Goal: Task Accomplishment & Management: Use online tool/utility

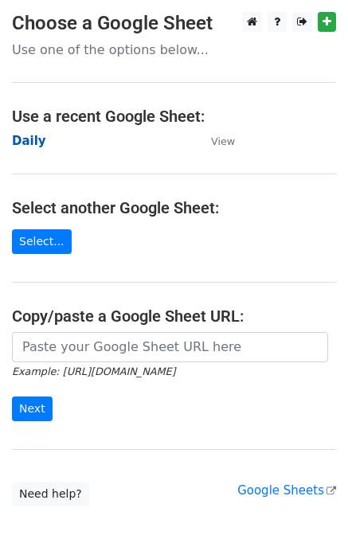
click at [19, 146] on strong "Daily" at bounding box center [29, 141] width 34 height 14
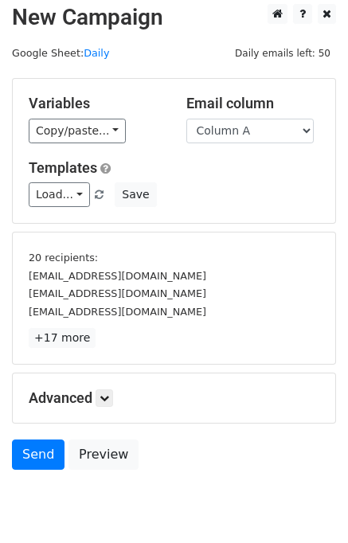
scroll to position [10, 0]
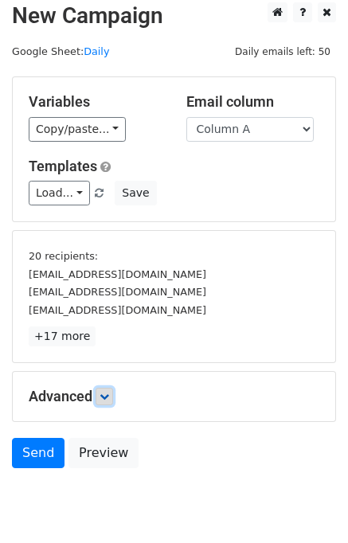
click at [103, 396] on icon at bounding box center [104, 396] width 10 height 10
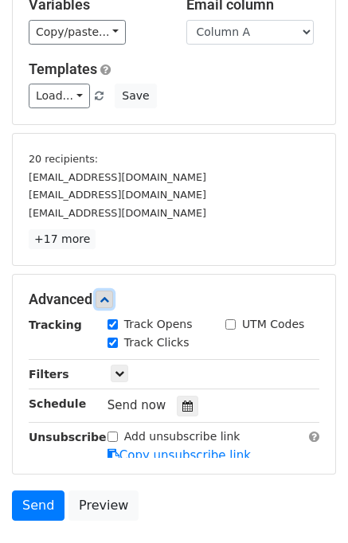
scroll to position [205, 0]
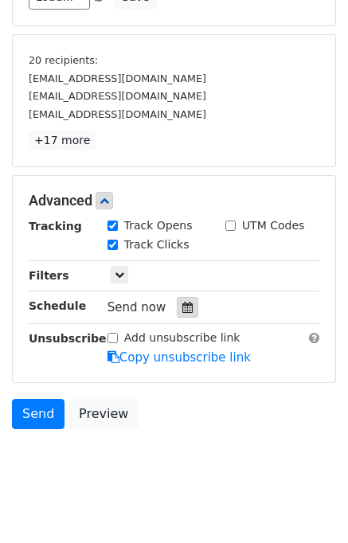
click at [177, 302] on div at bounding box center [187, 307] width 21 height 21
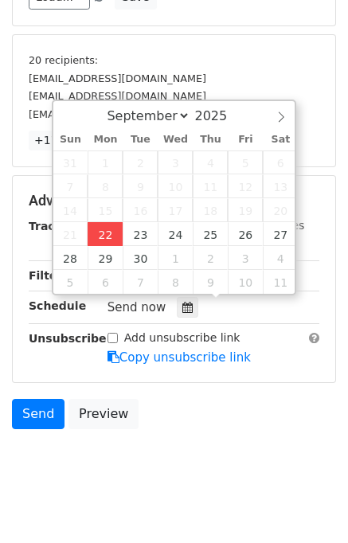
type input "2025-09-22 15:26"
type input "03"
type input "26"
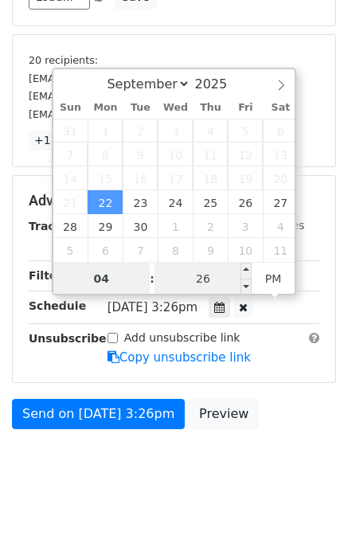
type input "04"
type input "2025-09-22 16:26"
click at [199, 279] on input "26" at bounding box center [202, 279] width 97 height 32
type input "00"
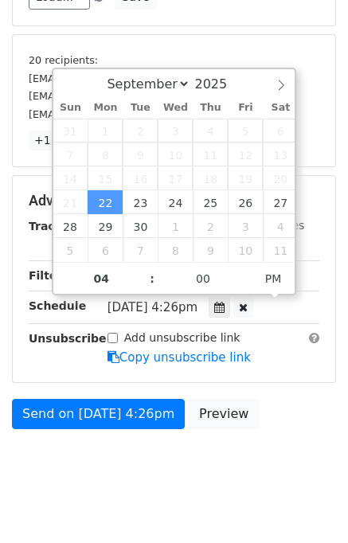
type input "2025-09-22 16:00"
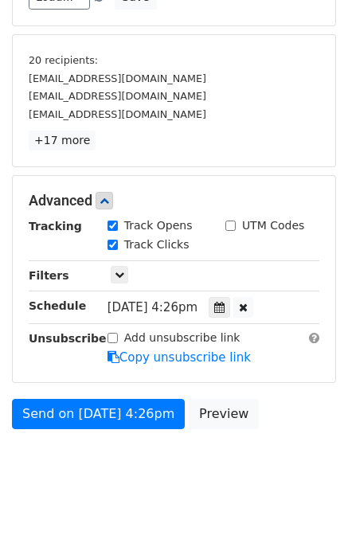
click at [267, 403] on div "Send on Sep 22 at 4:26pm Preview" at bounding box center [174, 418] width 348 height 38
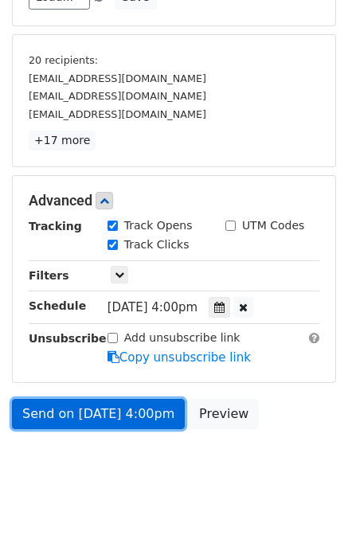
click at [122, 411] on link "Send on Sep 22 at 4:00pm" at bounding box center [98, 414] width 173 height 30
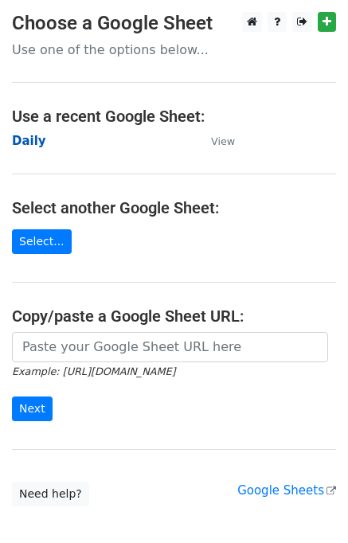
click at [22, 144] on strong "Daily" at bounding box center [29, 141] width 34 height 14
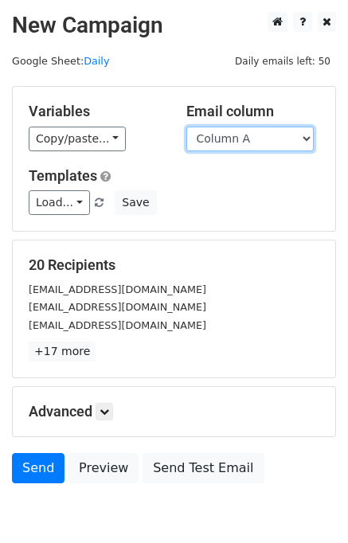
click at [277, 142] on select "Column A Column B Column C Column D Column E" at bounding box center [249, 139] width 127 height 25
select select "Column B"
click at [186, 127] on select "Column A Column B Column C Column D Column E" at bounding box center [249, 139] width 127 height 25
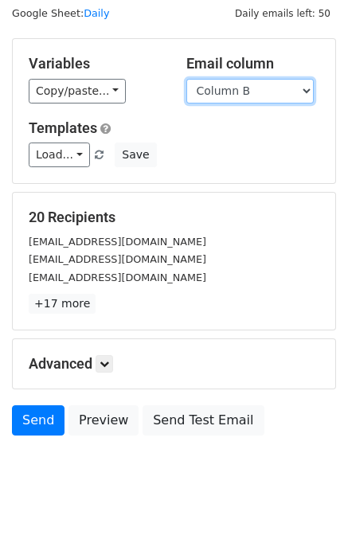
scroll to position [73, 0]
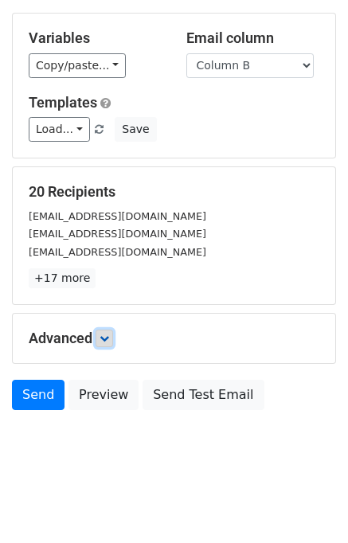
click at [111, 341] on link at bounding box center [104, 338] width 18 height 18
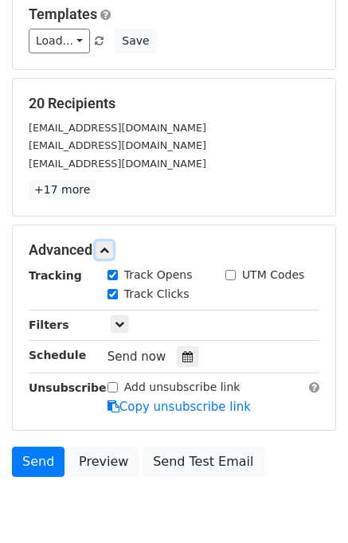
scroll to position [223, 0]
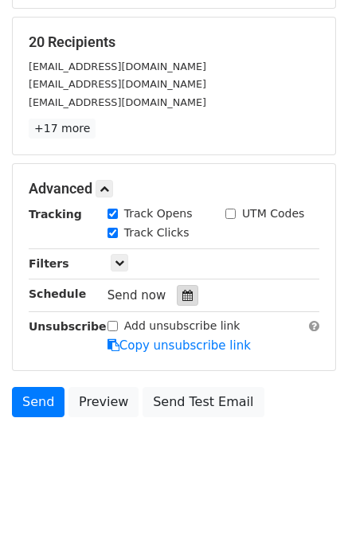
click at [182, 293] on icon at bounding box center [187, 295] width 10 height 11
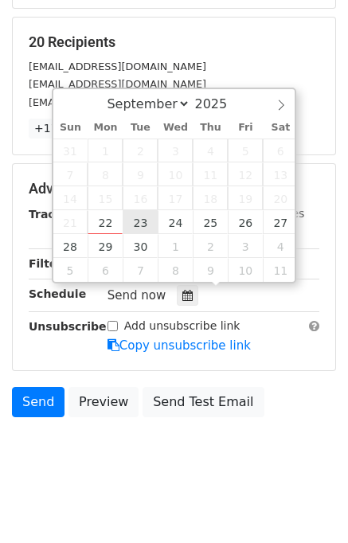
type input "2025-09-23 12:00"
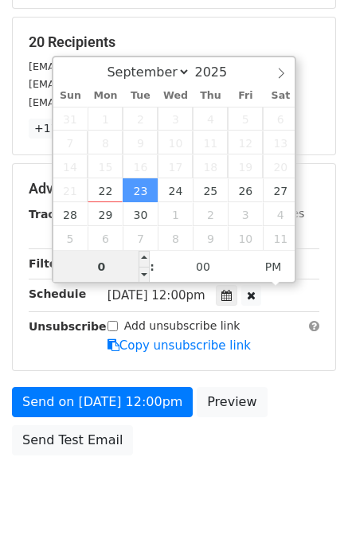
type input "05"
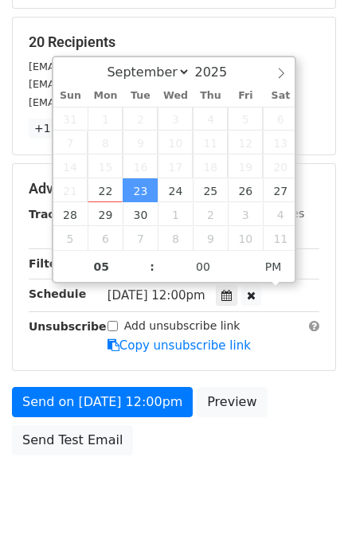
type input "2025-09-23 17:00"
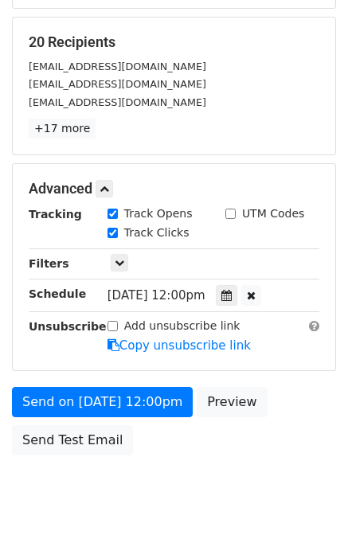
click at [280, 406] on div "Send on Sep 23 at 12:00pm Preview Send Test Email" at bounding box center [174, 425] width 348 height 76
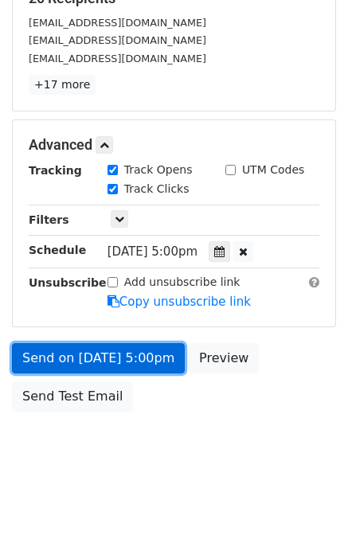
click at [83, 349] on link "Send on Sep 23 at 5:00pm" at bounding box center [98, 358] width 173 height 30
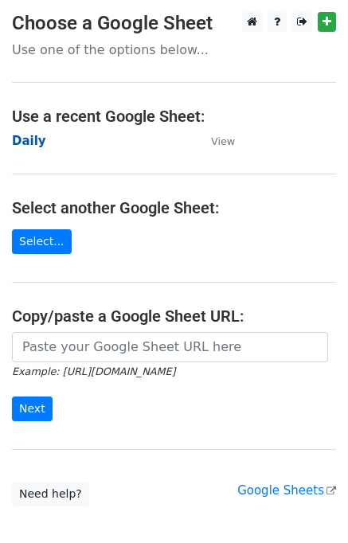
click at [38, 143] on strong "Daily" at bounding box center [29, 141] width 34 height 14
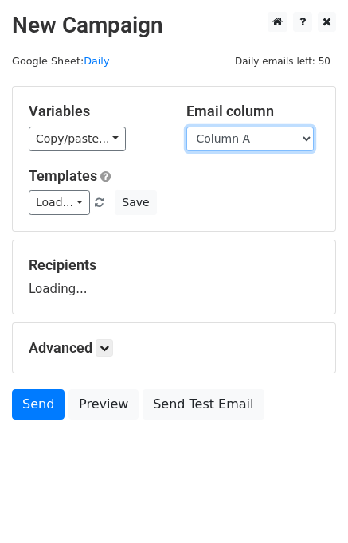
click at [266, 140] on select "Column A Column B Column C Column D Column E" at bounding box center [249, 139] width 127 height 25
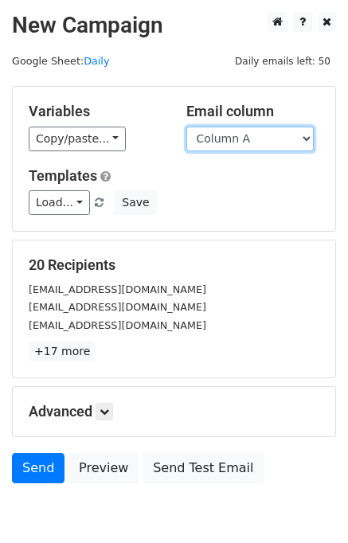
click at [222, 143] on select "Column A Column B Column C Column D Column E" at bounding box center [249, 139] width 127 height 25
select select "Column C"
click at [186, 127] on select "Column A Column B Column C Column D Column E" at bounding box center [249, 139] width 127 height 25
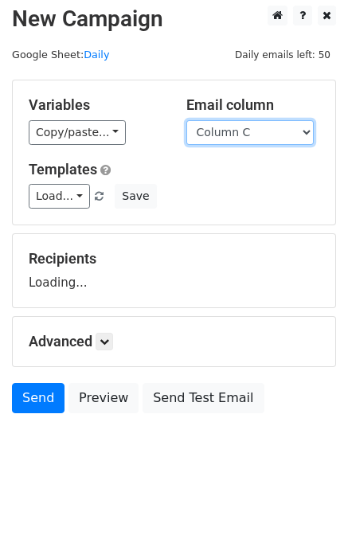
scroll to position [10, 0]
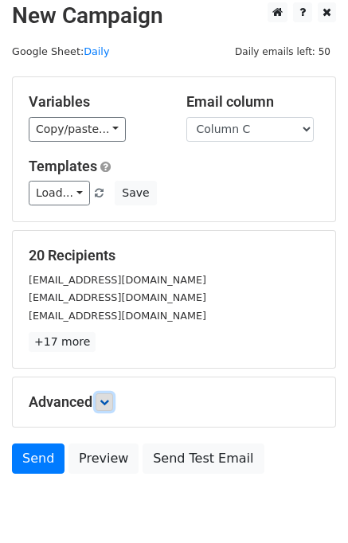
click at [112, 399] on link at bounding box center [104, 402] width 18 height 18
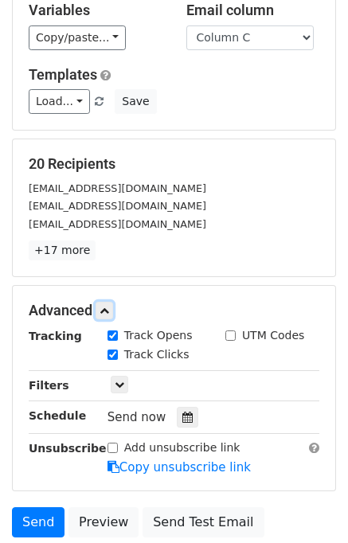
scroll to position [186, 0]
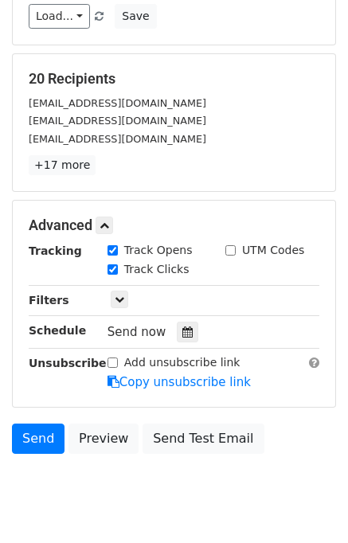
click at [190, 329] on div "Send now" at bounding box center [200, 331] width 187 height 21
click at [182, 329] on icon at bounding box center [187, 331] width 10 height 11
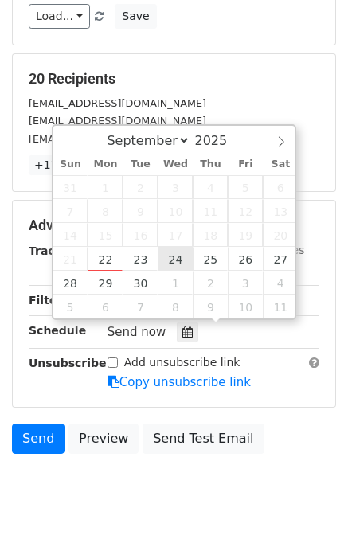
type input "2025-09-24 12:00"
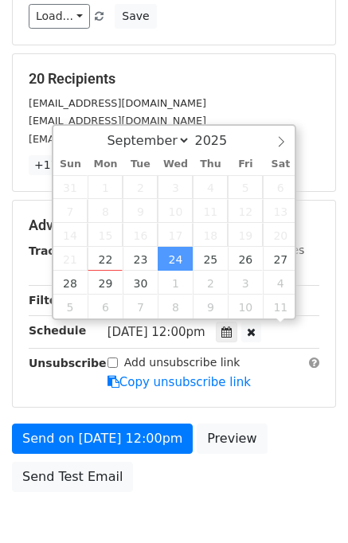
scroll to position [0, 0]
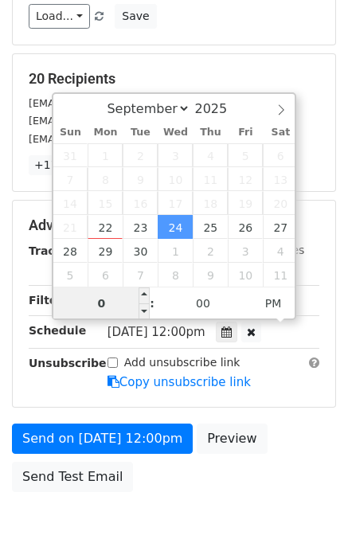
type input "06"
type input "2025-09-24 18:00"
click at [285, 416] on form "Variables Copy/paste... {{Column A}} {{Column B}} {{Column C}} {{Column D}} {{C…" at bounding box center [174, 200] width 324 height 600
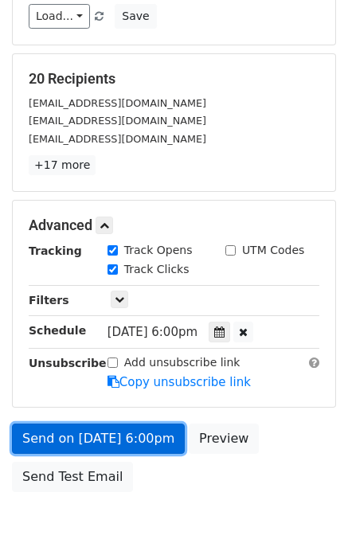
click at [124, 435] on link "Send on Sep 24 at 6:00pm" at bounding box center [98, 438] width 173 height 30
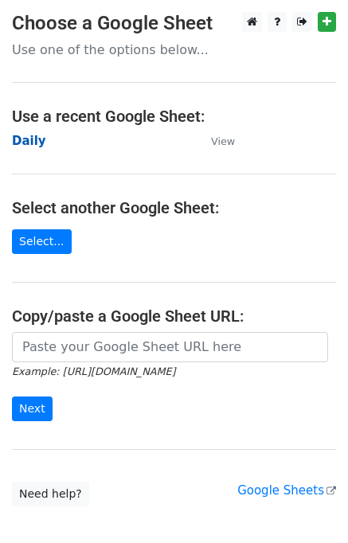
click at [33, 144] on strong "Daily" at bounding box center [29, 141] width 34 height 14
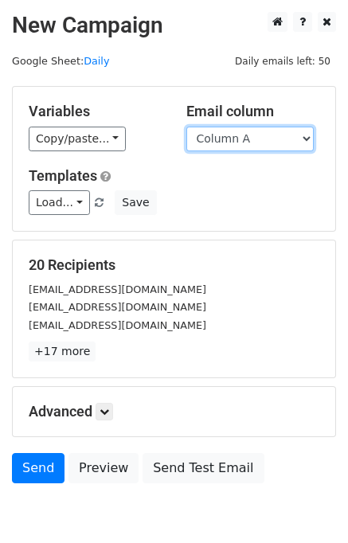
click at [271, 138] on select "Column A Column B Column C Column D Column E" at bounding box center [249, 139] width 127 height 25
select select "Column D"
click at [186, 127] on select "Column A Column B Column C Column D Column E" at bounding box center [249, 139] width 127 height 25
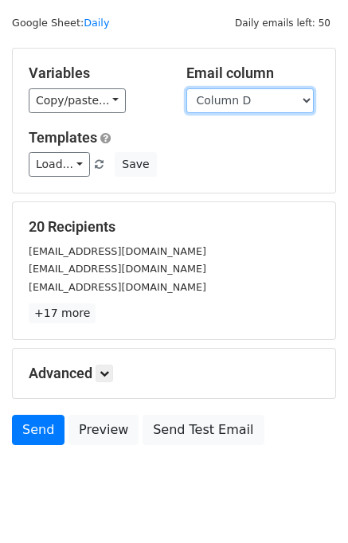
scroll to position [73, 0]
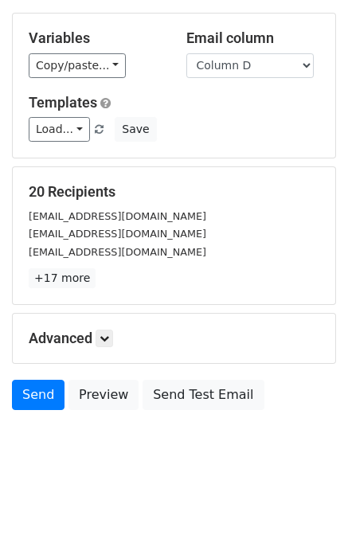
click at [116, 338] on h5 "Advanced" at bounding box center [174, 338] width 290 height 18
click at [109, 333] on icon at bounding box center [104, 338] width 10 height 10
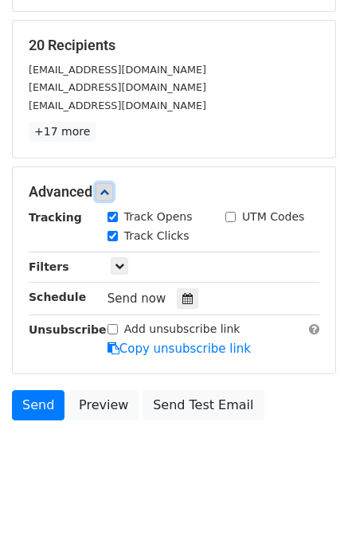
scroll to position [224, 0]
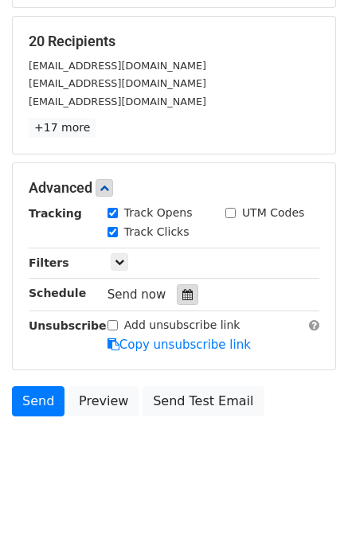
click at [182, 289] on icon at bounding box center [187, 294] width 10 height 11
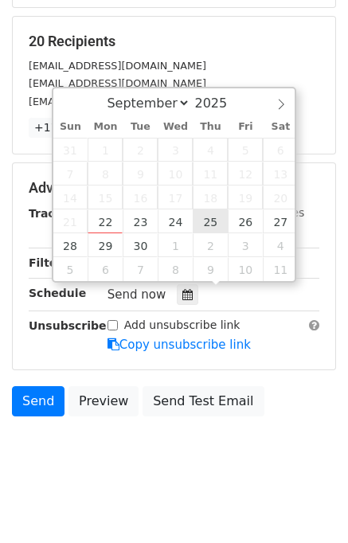
type input "2025-09-25 12:00"
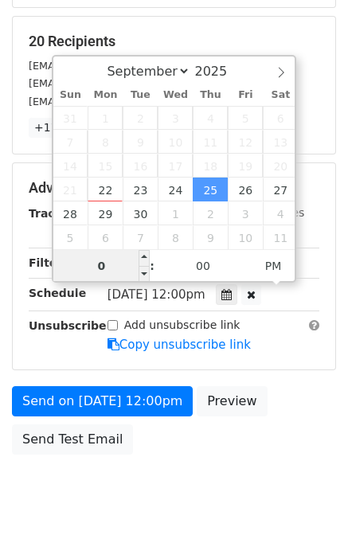
scroll to position [203, 0]
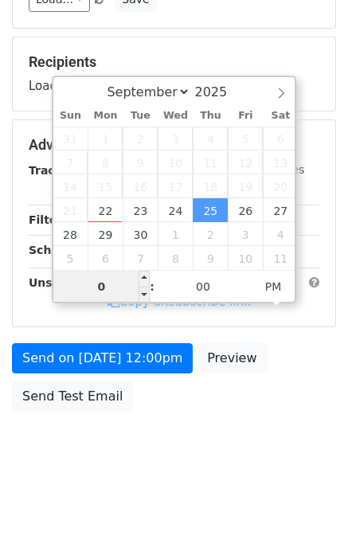
type input "07"
type input "2025-09-25 19:00"
click at [261, 405] on div "Send on Sep 25 at 12:00pm Preview Send Test Email" at bounding box center [174, 381] width 348 height 76
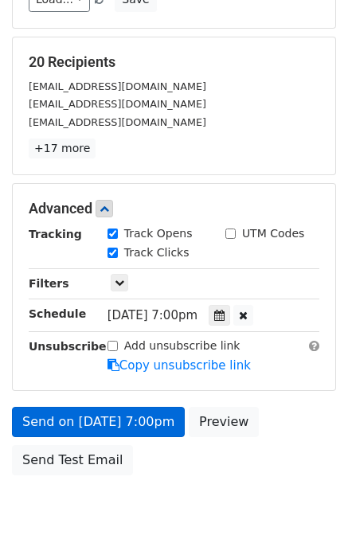
scroll to position [224, 0]
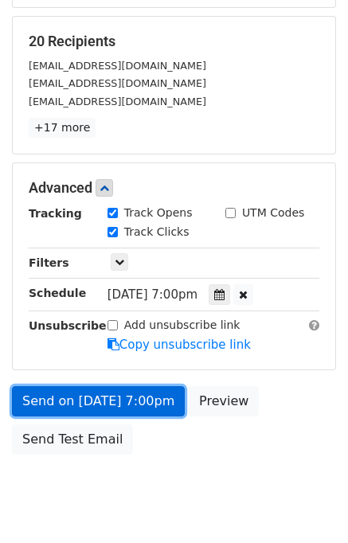
click at [141, 392] on link "Send on Sep 25 at 7:00pm" at bounding box center [98, 401] width 173 height 30
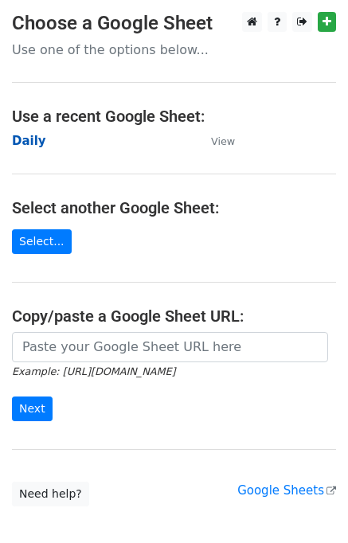
click at [34, 142] on strong "Daily" at bounding box center [29, 141] width 34 height 14
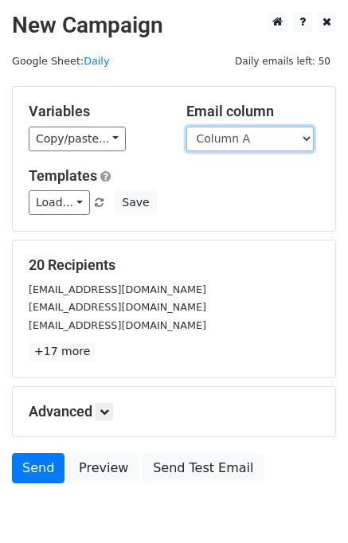
click at [266, 142] on select "Column A Column B Column C Column D Column E" at bounding box center [249, 139] width 127 height 25
select select "Column E"
click at [186, 127] on select "Column A Column B Column C Column D Column E" at bounding box center [249, 139] width 127 height 25
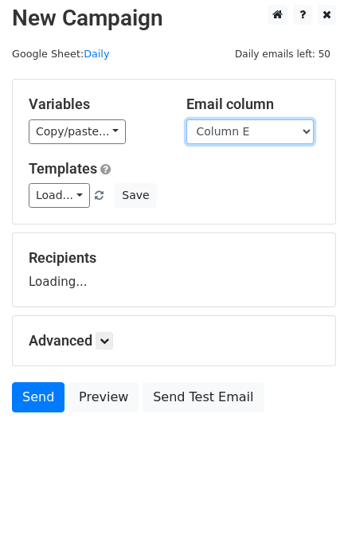
scroll to position [10, 0]
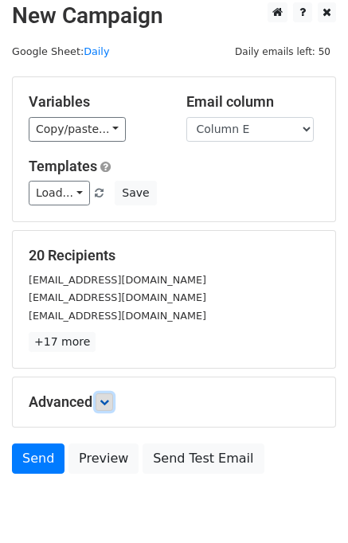
click at [103, 401] on icon at bounding box center [104, 402] width 10 height 10
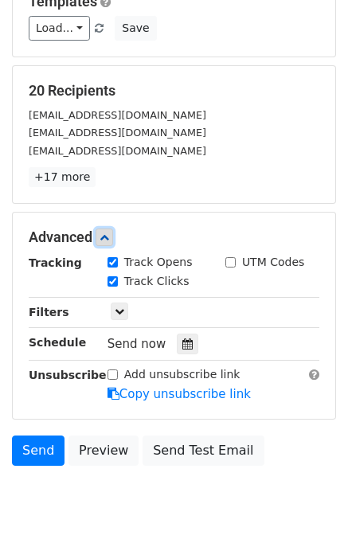
scroll to position [229, 0]
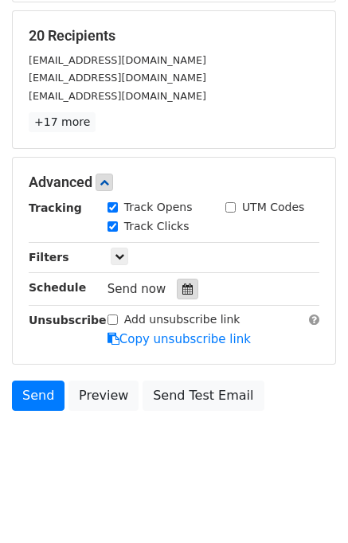
click at [182, 283] on icon at bounding box center [187, 288] width 10 height 11
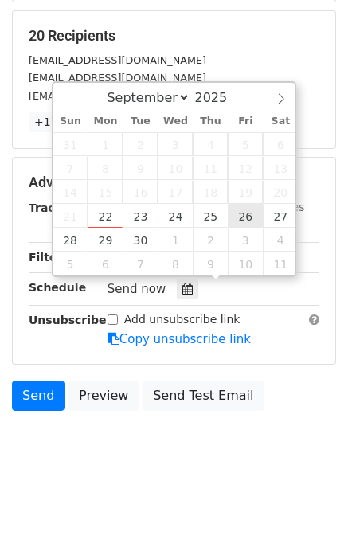
type input "[DATE] 12:00"
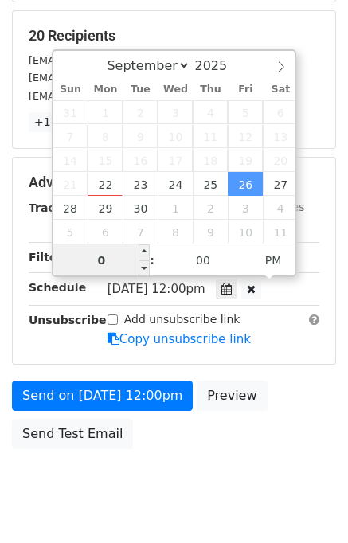
type input "08"
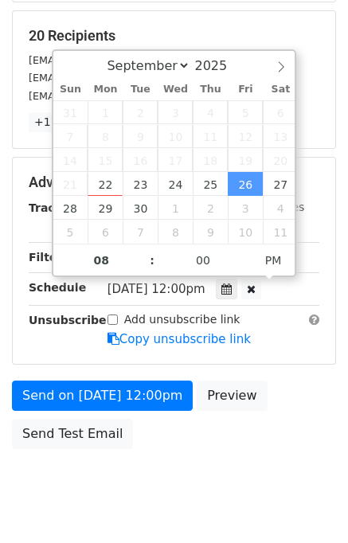
type input "[DATE] 20:00"
click at [317, 405] on div "Send on [DATE] 12:00pm Preview Send Test Email" at bounding box center [174, 418] width 348 height 76
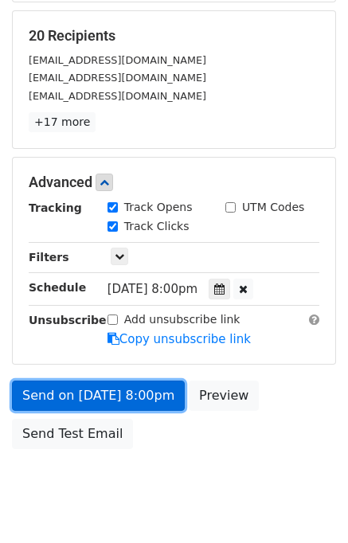
click at [104, 394] on link "Send on [DATE] 8:00pm" at bounding box center [98, 395] width 173 height 30
